Goal: Information Seeking & Learning: Learn about a topic

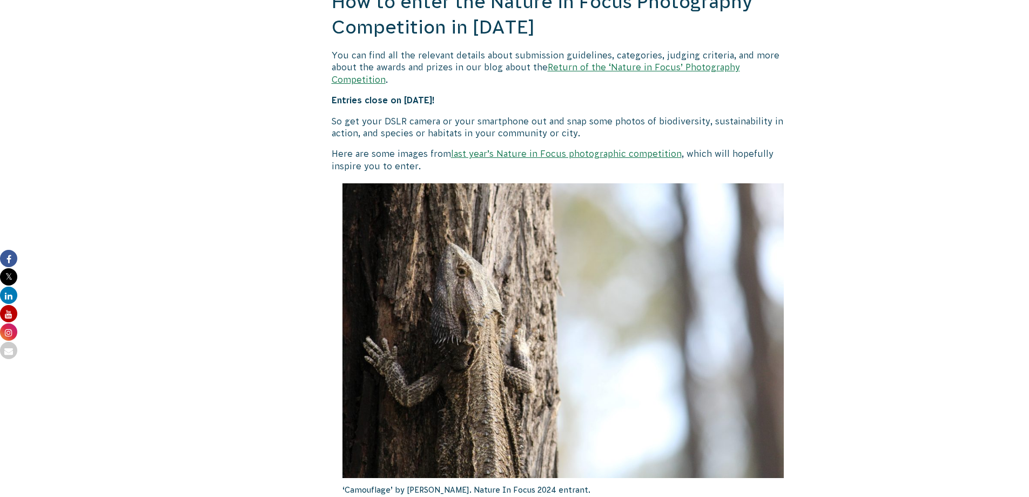
scroll to position [1027, 0]
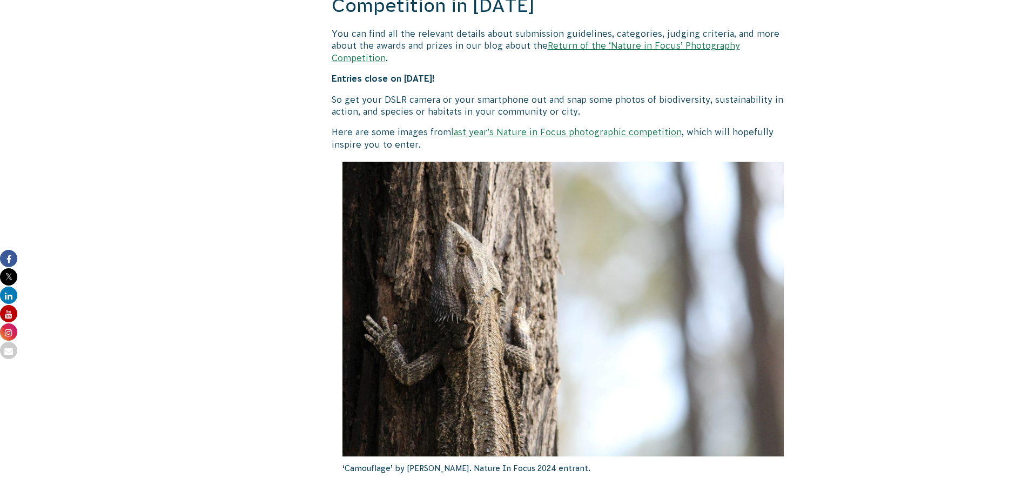
click at [608, 127] on link "last year’s Nature in Focus photographic competition" at bounding box center [566, 132] width 231 height 10
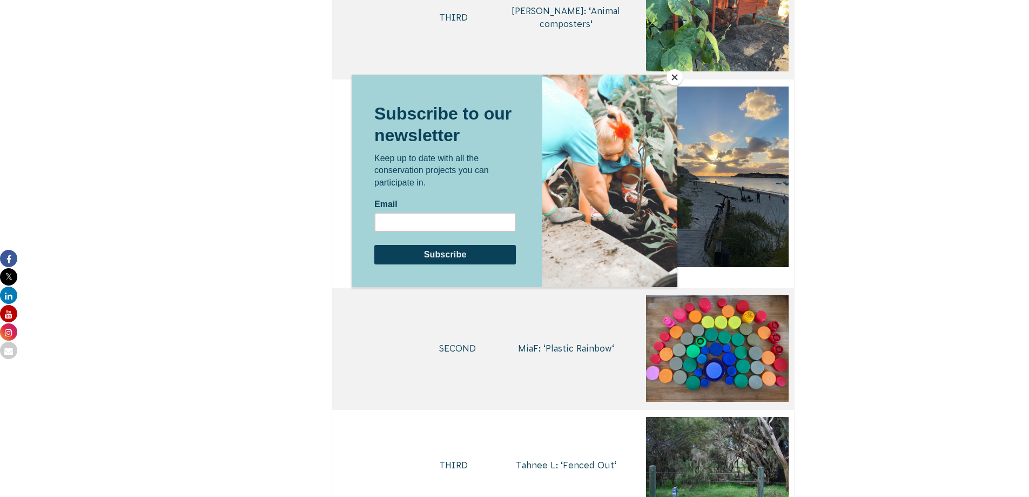
scroll to position [4214, 0]
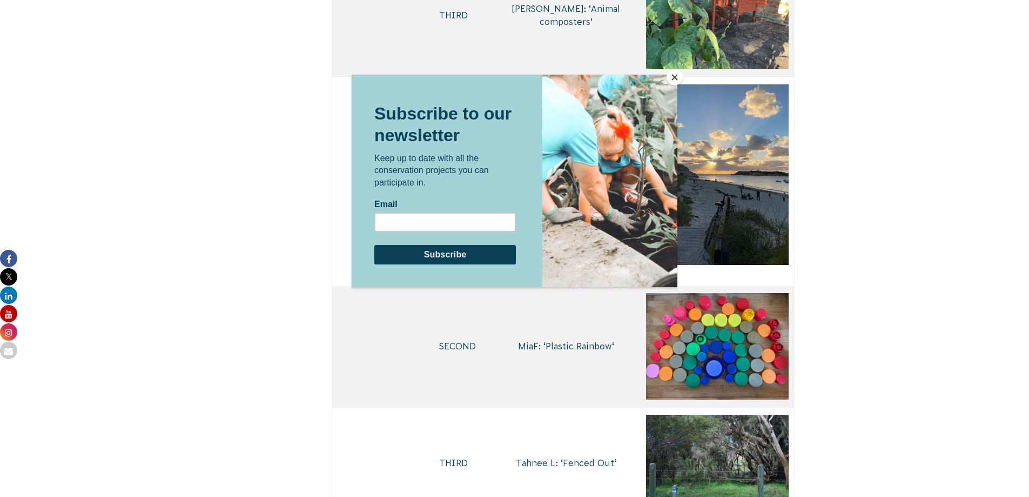
click at [676, 77] on button "Close" at bounding box center [675, 77] width 16 height 16
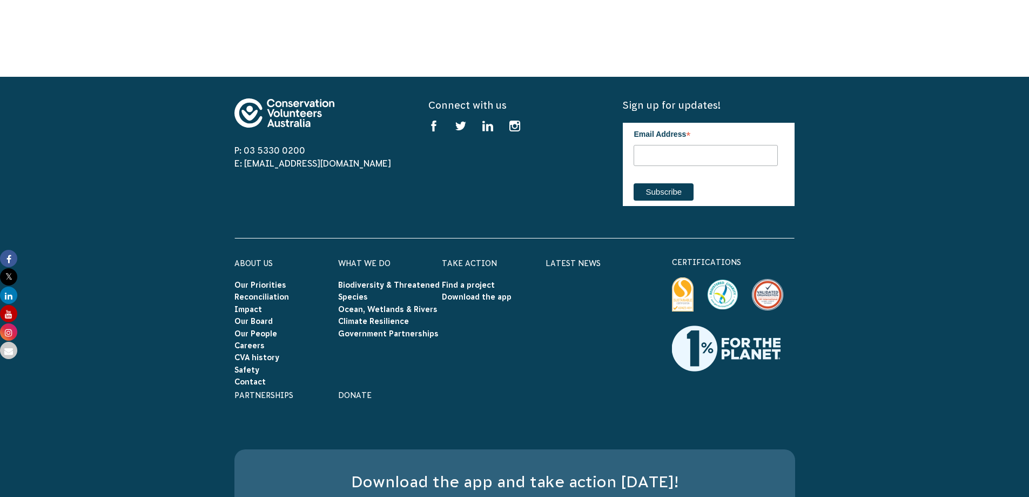
scroll to position [7348, 0]
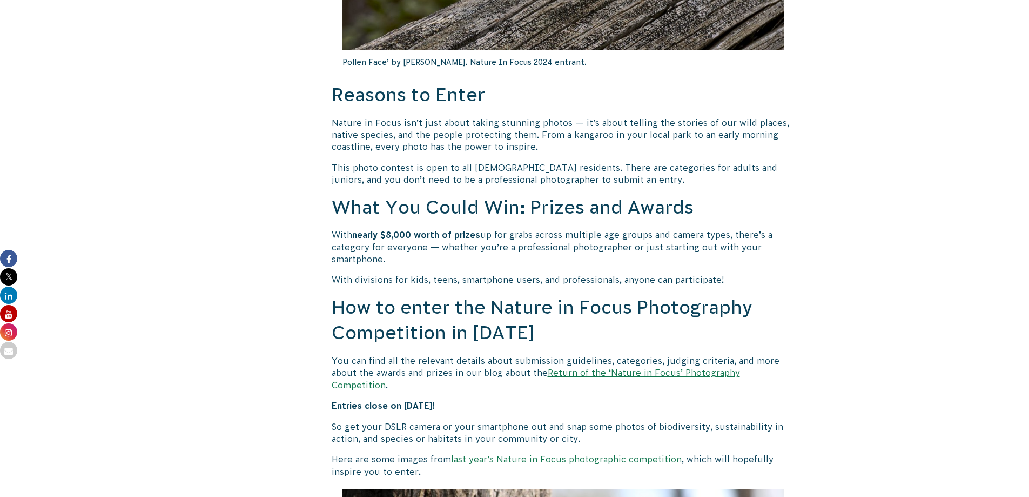
scroll to position [702, 0]
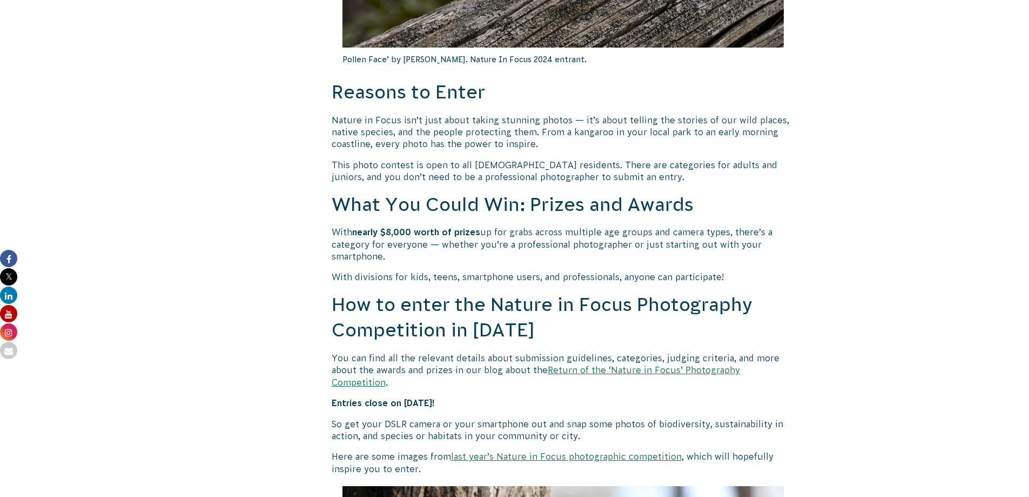
click at [666, 372] on link "Return of the ‘Nature in Focus’ Photography Competition" at bounding box center [536, 376] width 408 height 22
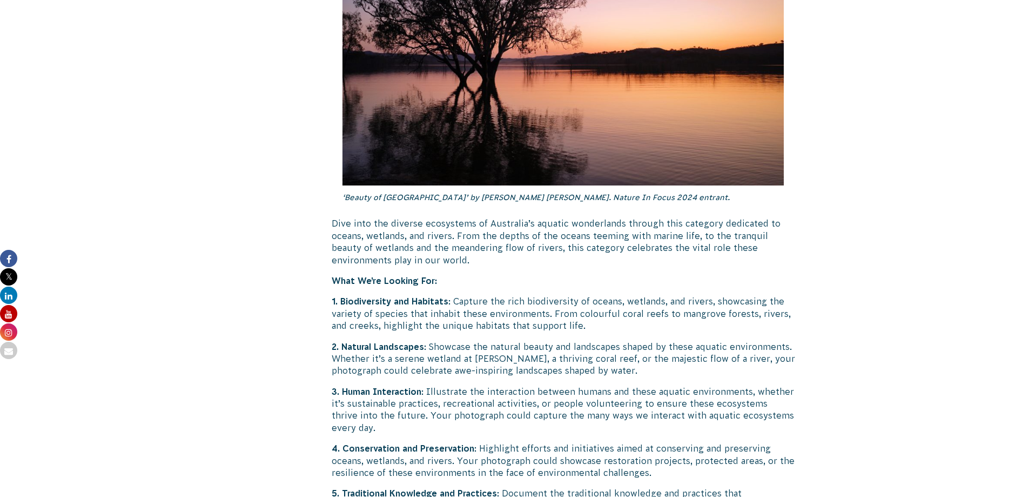
scroll to position [1945, 0]
